Goal: Information Seeking & Learning: Learn about a topic

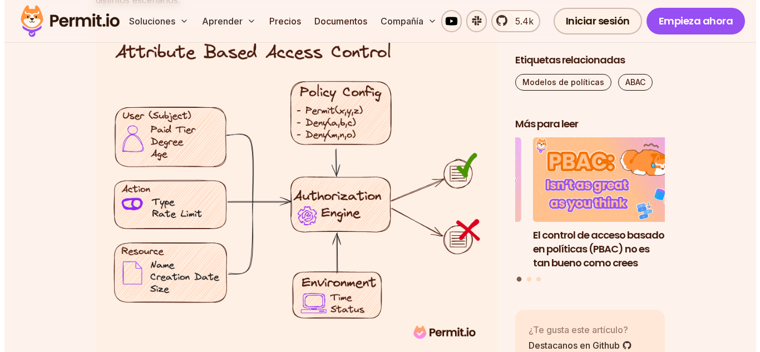
scroll to position [1908, 0]
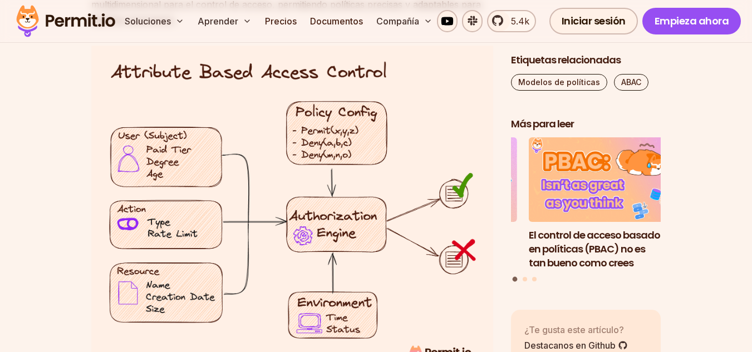
click at [411, 228] on img at bounding box center [292, 211] width 402 height 331
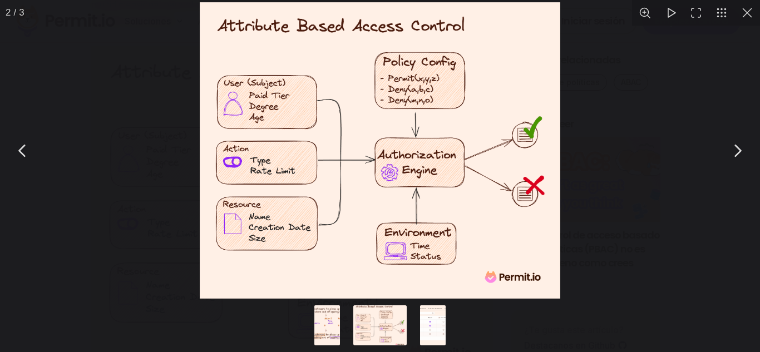
click at [382, 336] on button "Ir a la diapositiva n.° 2" at bounding box center [379, 326] width 53 height 40
click at [335, 322] on button "Ir a la diapositiva n.° 1" at bounding box center [327, 326] width 53 height 40
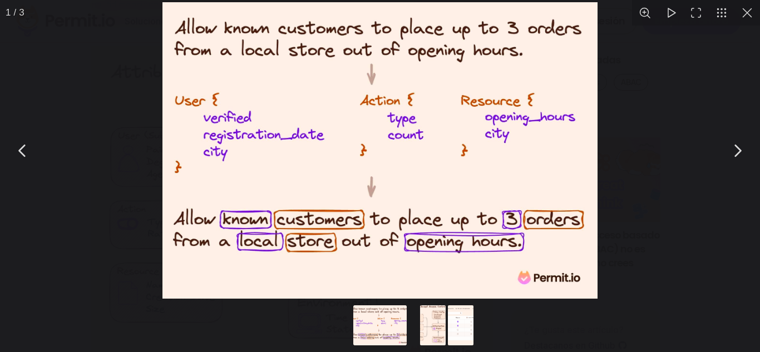
click at [430, 313] on button "Ir a la diapositiva n.° 2" at bounding box center [432, 326] width 53 height 40
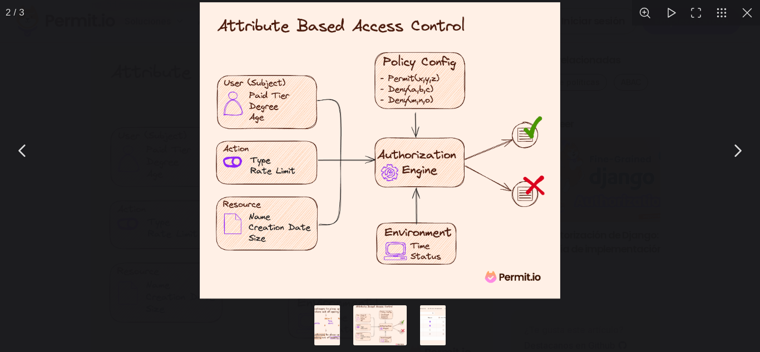
click at [386, 332] on button "Ir a la diapositiva n.° 2" at bounding box center [379, 326] width 53 height 40
click at [433, 327] on button "Ir a la diapositiva n.º 3" at bounding box center [432, 326] width 53 height 40
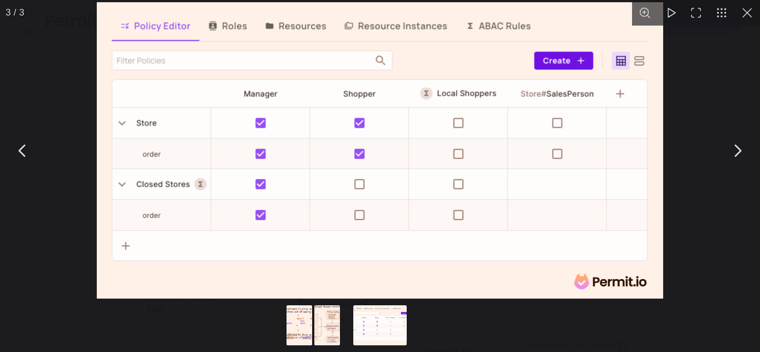
click at [27, 145] on button "Puede cerrar este contenido modal con la tecla ESC" at bounding box center [23, 151] width 28 height 28
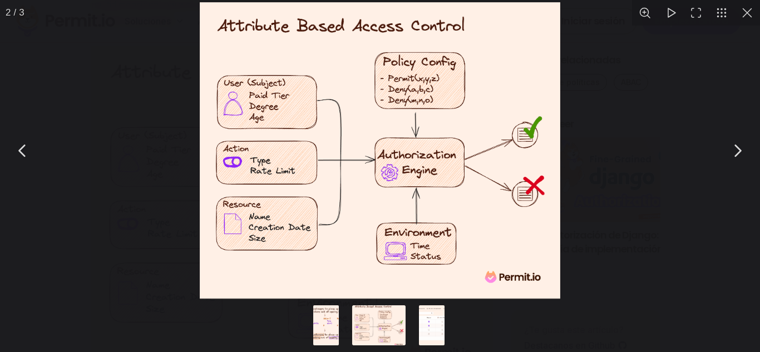
click at [27, 145] on button "Puede cerrar este contenido modal con la tecla ESC" at bounding box center [23, 151] width 28 height 28
